Goal: Information Seeking & Learning: Learn about a topic

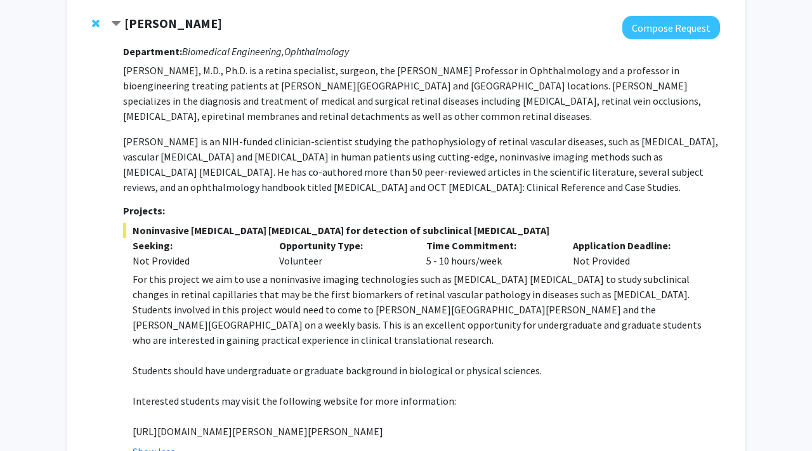
scroll to position [404, 0]
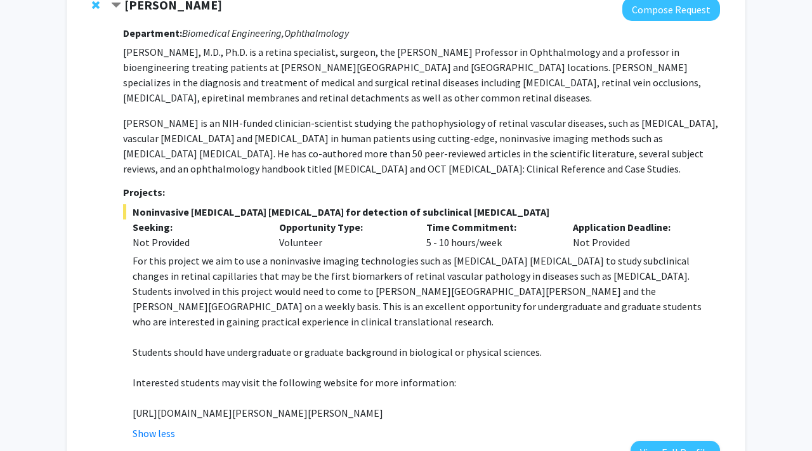
click at [240, 406] on p "[URL][DOMAIN_NAME][PERSON_NAME][PERSON_NAME]" at bounding box center [427, 413] width 588 height 15
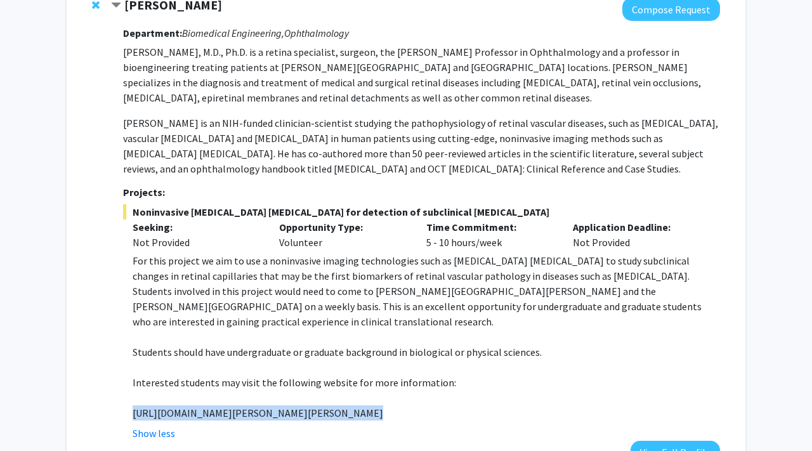
click at [240, 406] on p "[URL][DOMAIN_NAME][PERSON_NAME][PERSON_NAME]" at bounding box center [427, 413] width 588 height 15
click at [161, 426] on button "Show less" at bounding box center [154, 433] width 43 height 15
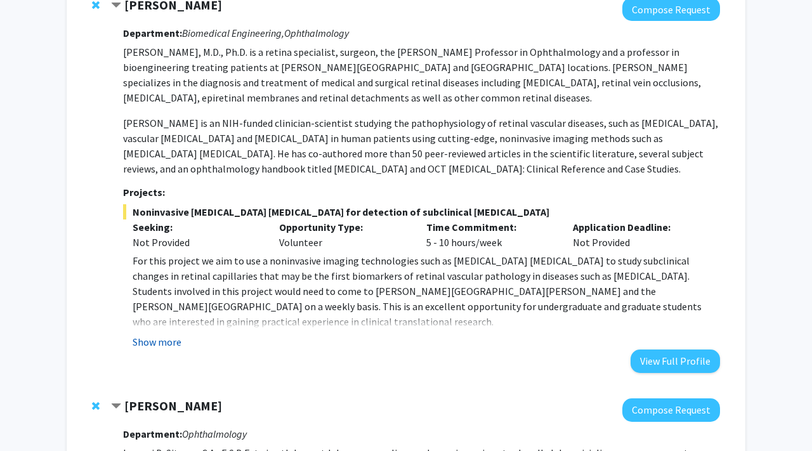
click at [144, 334] on button "Show more" at bounding box center [157, 341] width 49 height 15
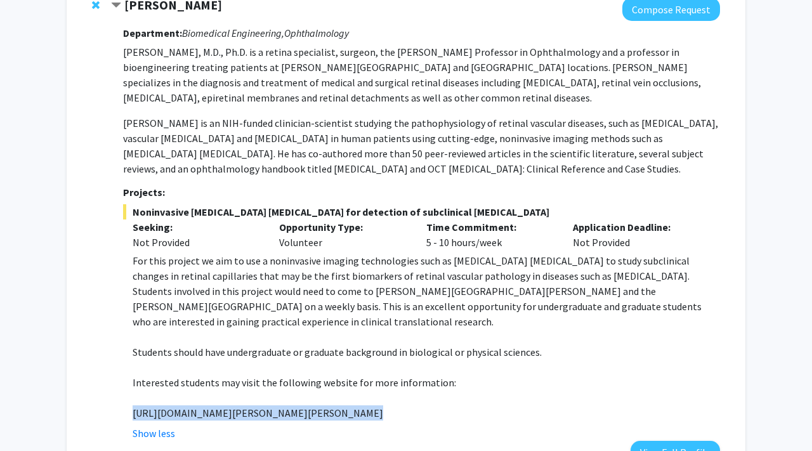
copy p "[URL][DOMAIN_NAME][PERSON_NAME][PERSON_NAME]"
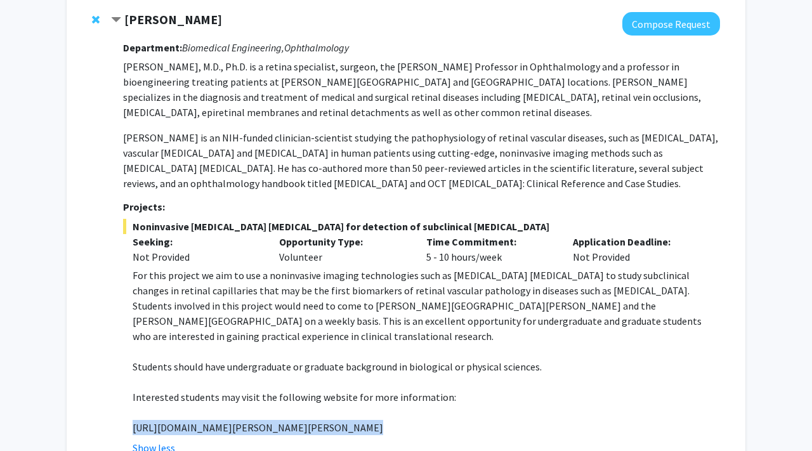
scroll to position [385, 0]
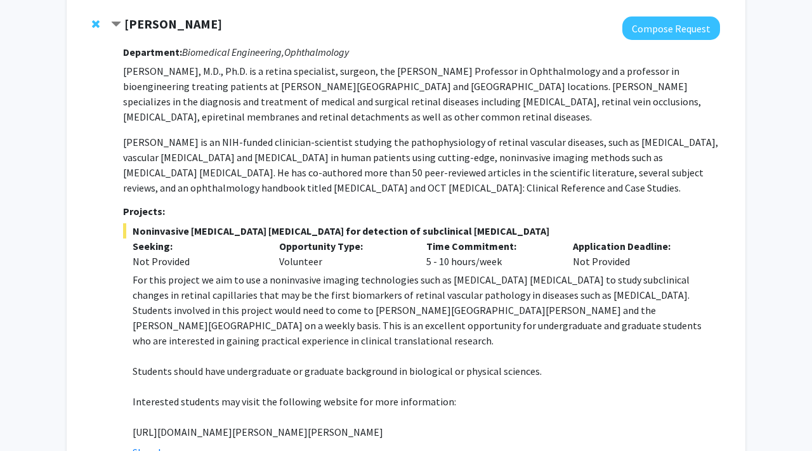
click at [154, 135] on p "[PERSON_NAME] is an NIH-funded clinician-scientist studying the pathophysiology…" at bounding box center [421, 165] width 597 height 61
copy p "[PERSON_NAME]"
drag, startPoint x: 447, startPoint y: 265, endPoint x: 463, endPoint y: 267, distance: 15.3
click at [462, 272] on p "For this project we aim to use a noninvasive imaging technologies such as [MEDI…" at bounding box center [427, 310] width 588 height 76
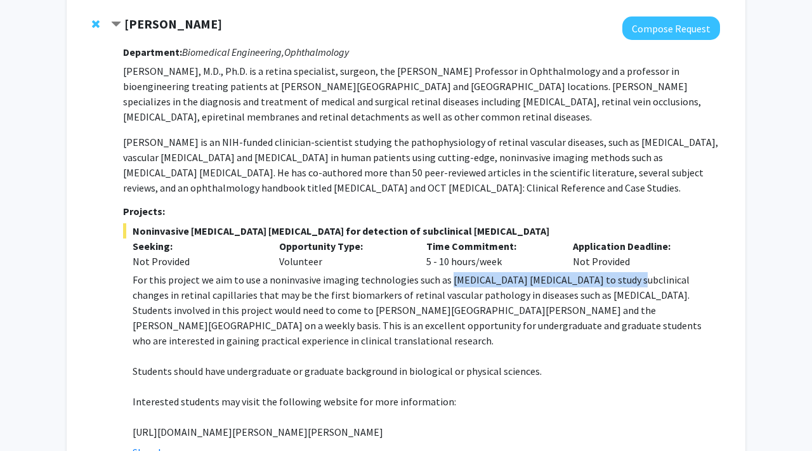
drag, startPoint x: 445, startPoint y: 264, endPoint x: 629, endPoint y: 267, distance: 184.1
click at [629, 272] on p "For this project we aim to use a noninvasive imaging technologies such as [MEDI…" at bounding box center [427, 310] width 588 height 76
copy p "[MEDICAL_DATA] [MEDICAL_DATA]"
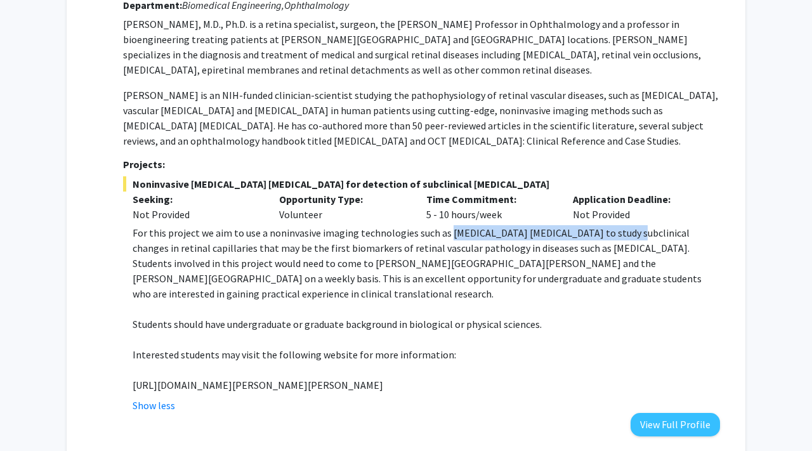
scroll to position [421, 0]
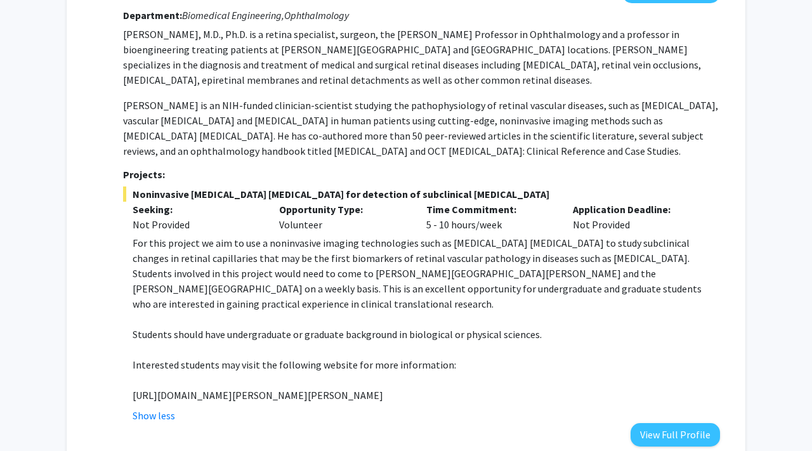
click at [298, 388] on p "[URL][DOMAIN_NAME][PERSON_NAME][PERSON_NAME]" at bounding box center [427, 395] width 588 height 15
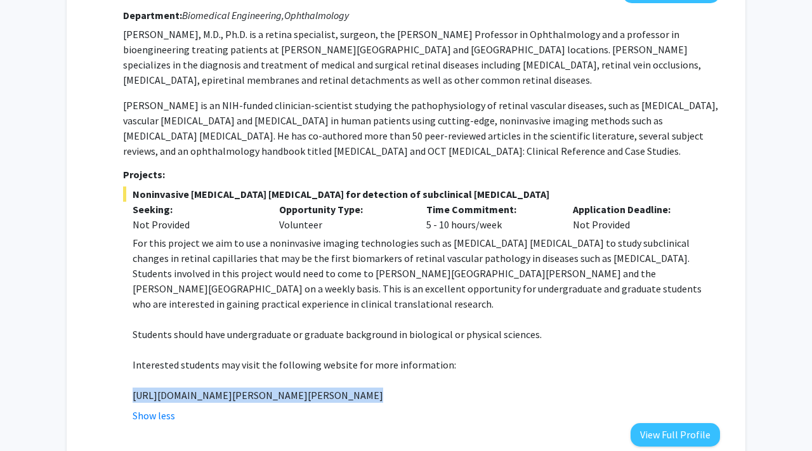
click at [298, 388] on p "[URL][DOMAIN_NAME][PERSON_NAME][PERSON_NAME]" at bounding box center [427, 395] width 588 height 15
copy p "[URL][DOMAIN_NAME][PERSON_NAME][PERSON_NAME]"
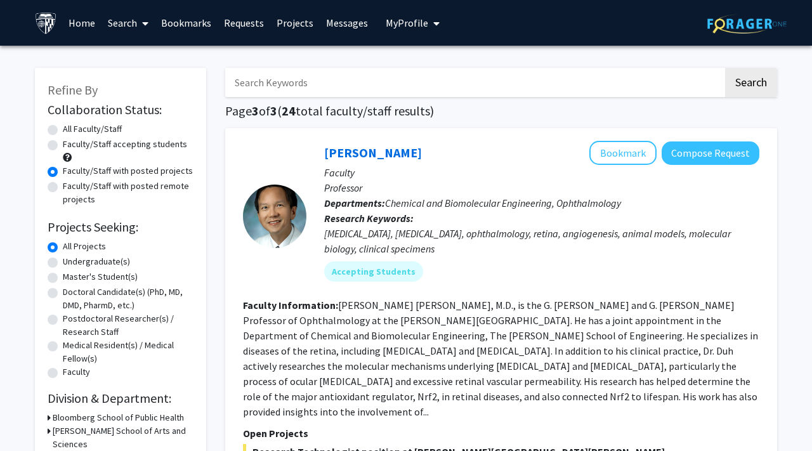
scroll to position [1975, 0]
